Goal: Task Accomplishment & Management: Manage account settings

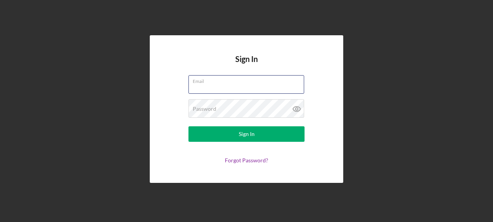
type input "[EMAIL_ADDRESS][DOMAIN_NAME]"
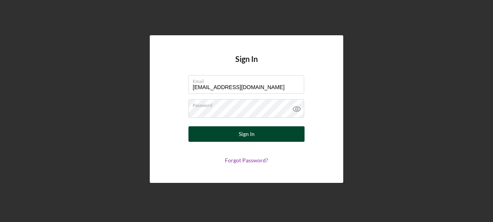
click at [228, 140] on button "Sign In" at bounding box center [247, 133] width 116 height 15
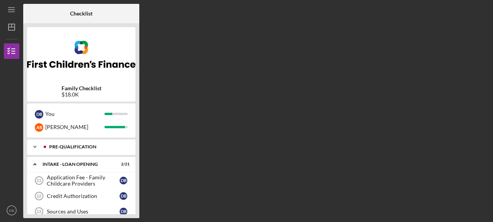
click at [36, 146] on polyline at bounding box center [35, 147] width 2 height 2
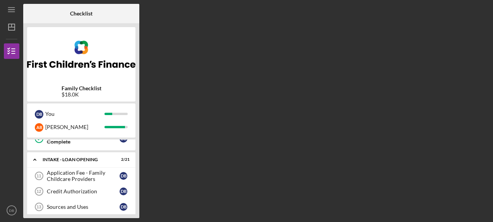
scroll to position [180, 0]
click at [87, 174] on div "Application Fee - Family Childcare Providers" at bounding box center [83, 175] width 73 height 12
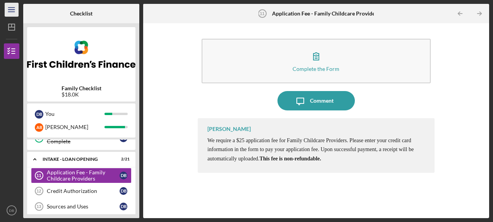
click at [8, 10] on line "button" at bounding box center [11, 10] width 6 height 0
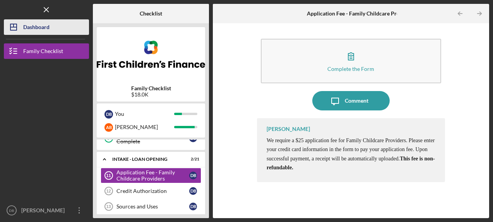
click at [33, 26] on div "Dashboard" at bounding box center [36, 27] width 26 height 17
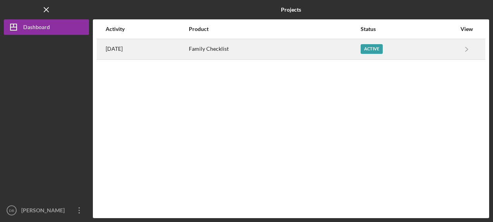
click at [235, 46] on div "Family Checklist" at bounding box center [274, 48] width 171 height 19
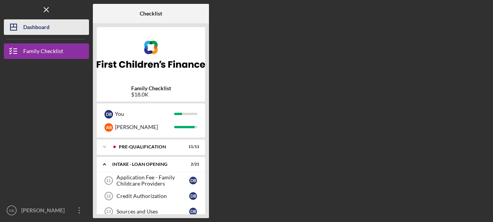
click at [46, 29] on div "Dashboard" at bounding box center [36, 27] width 26 height 17
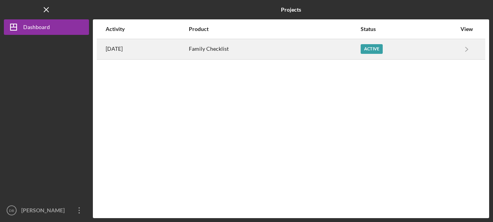
click at [377, 48] on div "Active" at bounding box center [372, 49] width 22 height 10
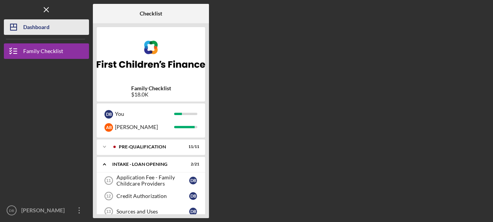
click at [31, 29] on div "Dashboard" at bounding box center [36, 27] width 26 height 17
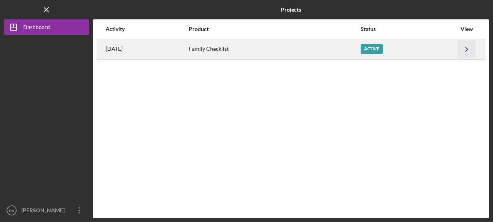
click at [468, 48] on icon "Icon/Navigate" at bounding box center [466, 48] width 17 height 17
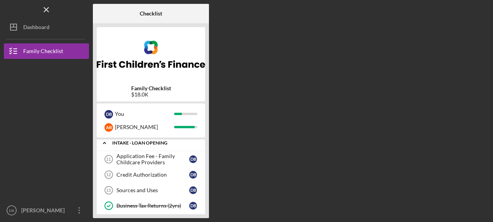
scroll to position [20, 0]
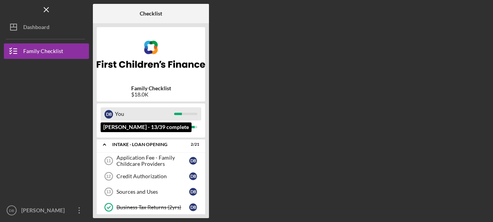
click at [118, 114] on div "You" at bounding box center [144, 113] width 59 height 13
click at [110, 114] on div "D B" at bounding box center [109, 114] width 9 height 9
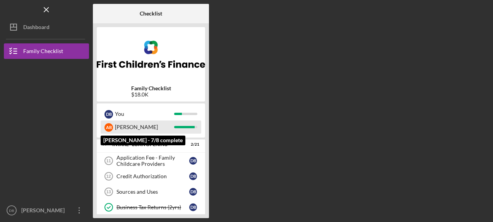
click at [110, 129] on div "A B" at bounding box center [109, 127] width 9 height 9
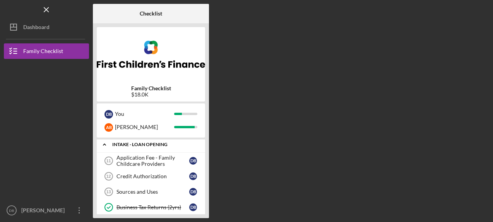
click at [105, 144] on polyline at bounding box center [104, 145] width 2 height 2
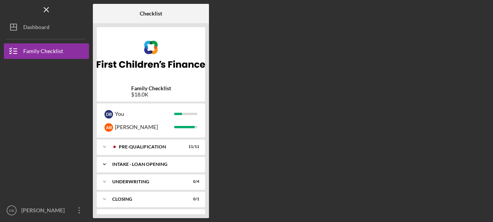
scroll to position [0, 0]
click at [134, 146] on div "Pre-Qualification" at bounding box center [157, 146] width 77 height 5
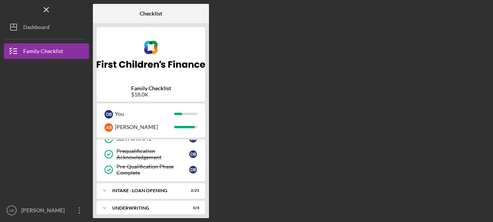
scroll to position [156, 0]
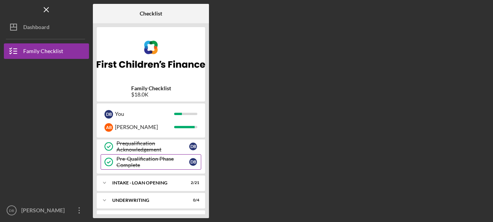
click at [141, 158] on div "Pre-Qualification Phase Complete" at bounding box center [153, 162] width 73 height 12
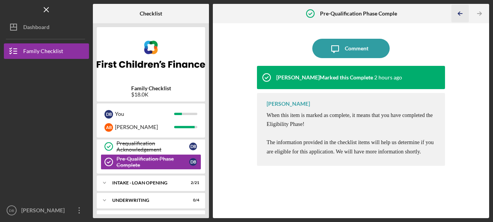
click at [457, 13] on icon "Icon/Table Pagination Arrow" at bounding box center [460, 13] width 17 height 17
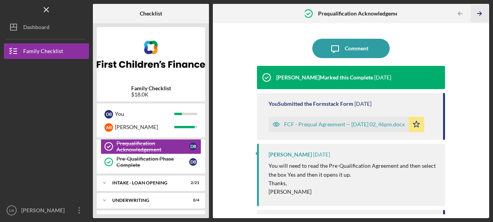
click at [479, 13] on icon "Icon/Table Pagination Arrow" at bounding box center [479, 13] width 17 height 17
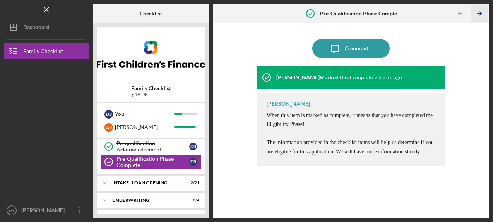
click at [479, 13] on icon "Icon/Table Pagination Arrow" at bounding box center [479, 13] width 17 height 17
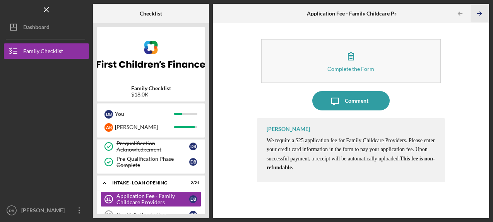
scroll to position [178, 0]
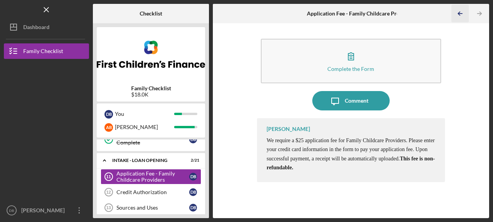
click at [460, 13] on icon "Icon/Table Pagination Arrow" at bounding box center [460, 13] width 17 height 17
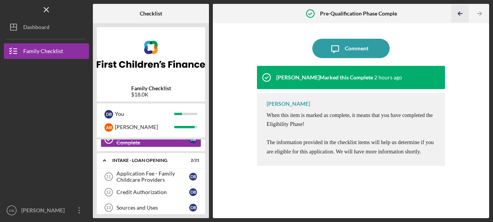
click at [460, 13] on icon "Icon/Table Pagination Arrow" at bounding box center [460, 13] width 17 height 17
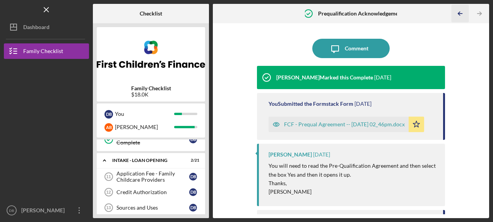
scroll to position [126, 0]
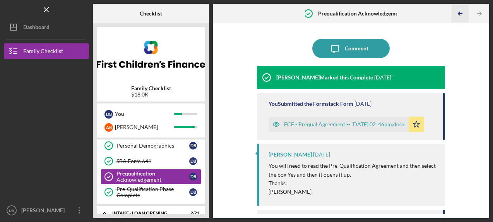
click at [460, 13] on icon "Icon/Table Pagination Arrow" at bounding box center [460, 13] width 17 height 17
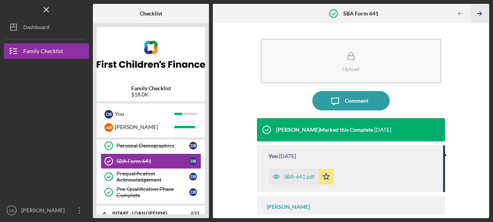
click at [478, 13] on icon "Icon/Table Pagination Arrow" at bounding box center [479, 13] width 17 height 17
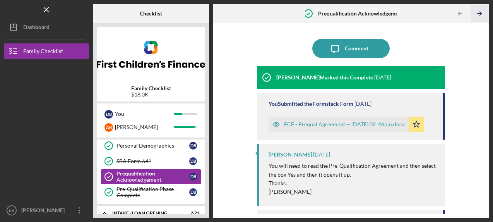
click at [478, 13] on icon "Icon/Table Pagination Arrow" at bounding box center [479, 13] width 17 height 17
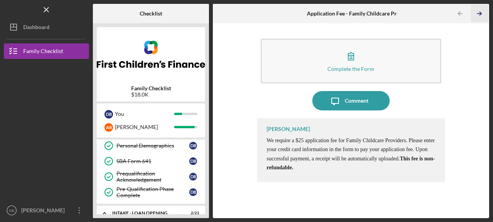
scroll to position [178, 0]
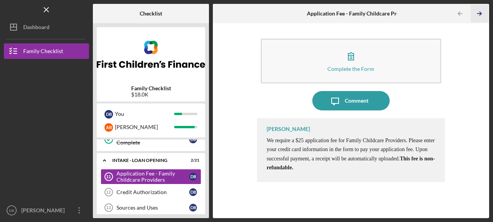
click at [478, 13] on icon "Icon/Table Pagination Arrow" at bounding box center [479, 13] width 17 height 17
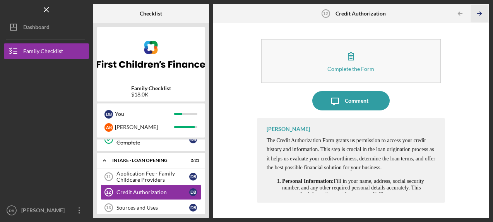
click at [478, 13] on icon "Icon/Table Pagination Arrow" at bounding box center [479, 13] width 17 height 17
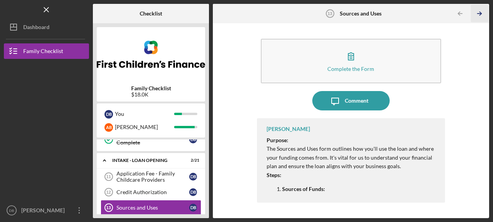
click at [478, 12] on icon "Icon/Table Pagination Arrow" at bounding box center [479, 13] width 17 height 17
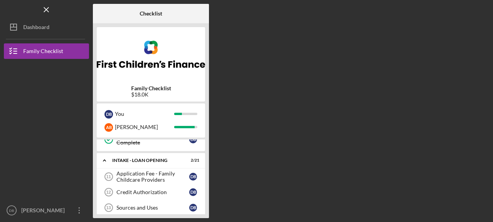
scroll to position [225, 0]
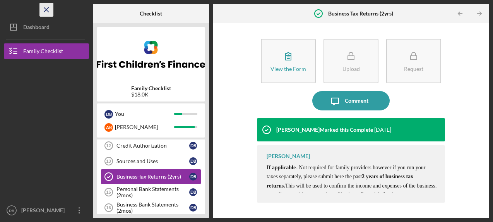
click at [48, 8] on line "button" at bounding box center [46, 9] width 4 height 4
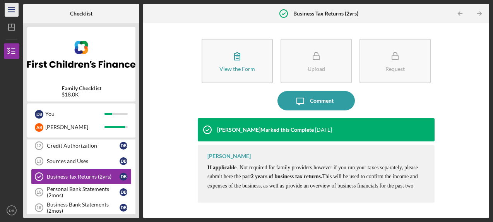
click at [10, 11] on icon "Icon/Menu" at bounding box center [11, 9] width 17 height 17
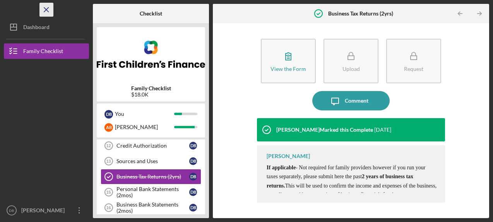
click at [46, 9] on icon "Icon/Menu Close" at bounding box center [46, 9] width 17 height 17
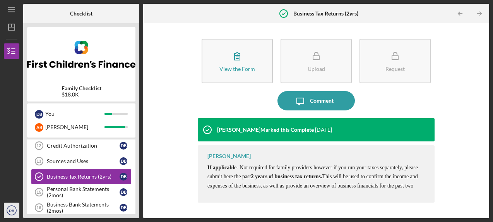
click at [9, 210] on text "DB" at bounding box center [11, 210] width 5 height 4
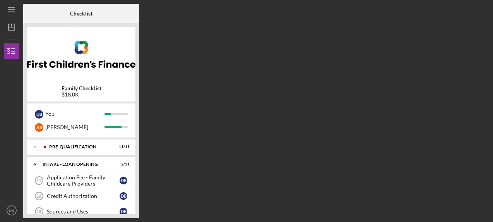
click at [218, 145] on div "Checklist Family Checklist $18.0K D B You A B Ashley Icon/Expander Pre-Qualific…" at bounding box center [256, 111] width 466 height 214
click at [13, 206] on icon "DB" at bounding box center [11, 210] width 15 height 19
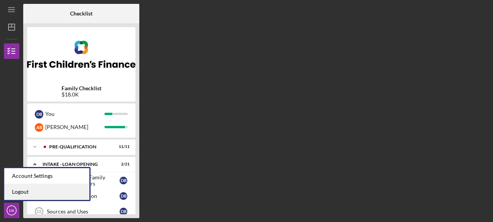
click at [24, 189] on link "Logout" at bounding box center [46, 192] width 85 height 16
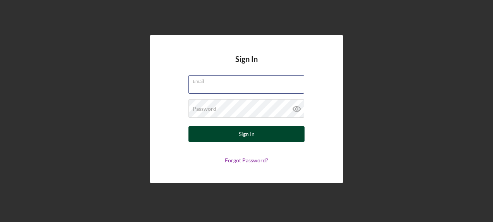
type input "[EMAIL_ADDRESS][DOMAIN_NAME]"
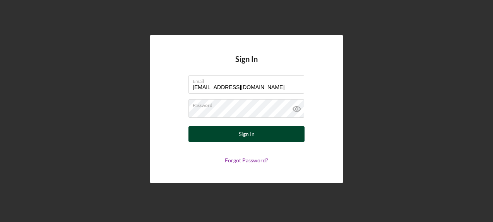
click at [264, 135] on button "Sign In" at bounding box center [247, 133] width 116 height 15
